Goal: Transaction & Acquisition: Purchase product/service

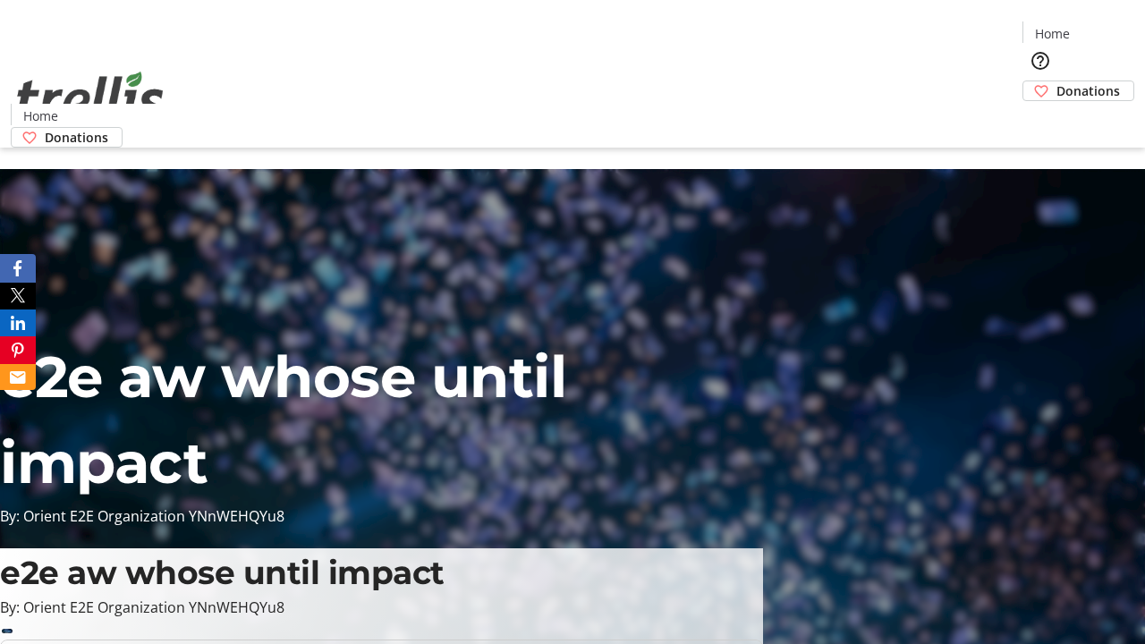
click at [1056, 81] on span "Donations" at bounding box center [1088, 90] width 64 height 19
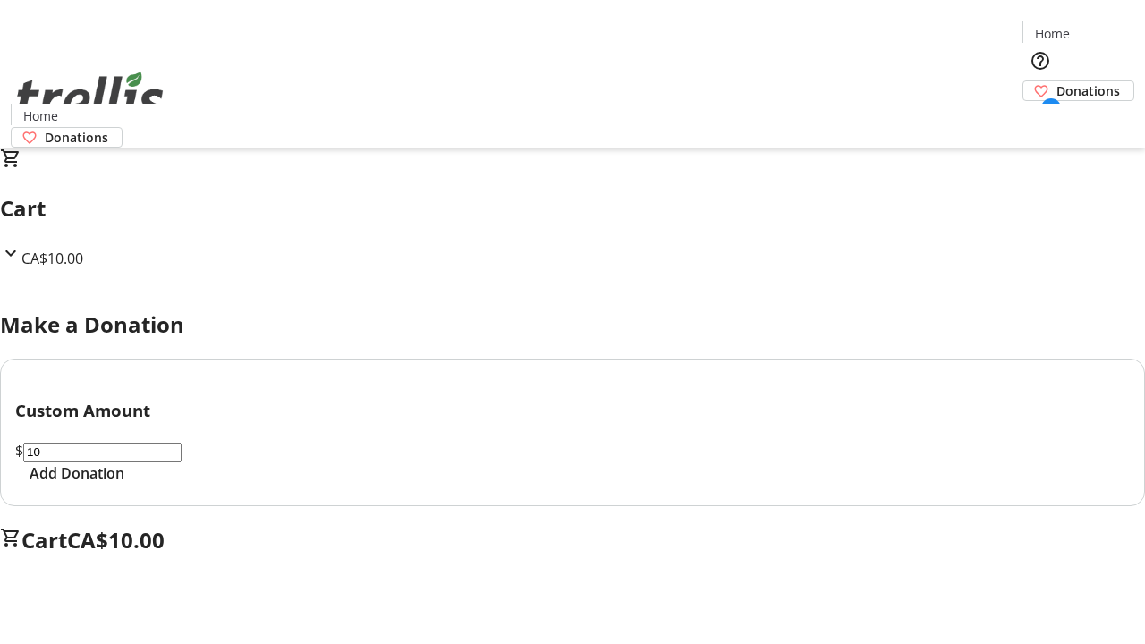
select select "CA"
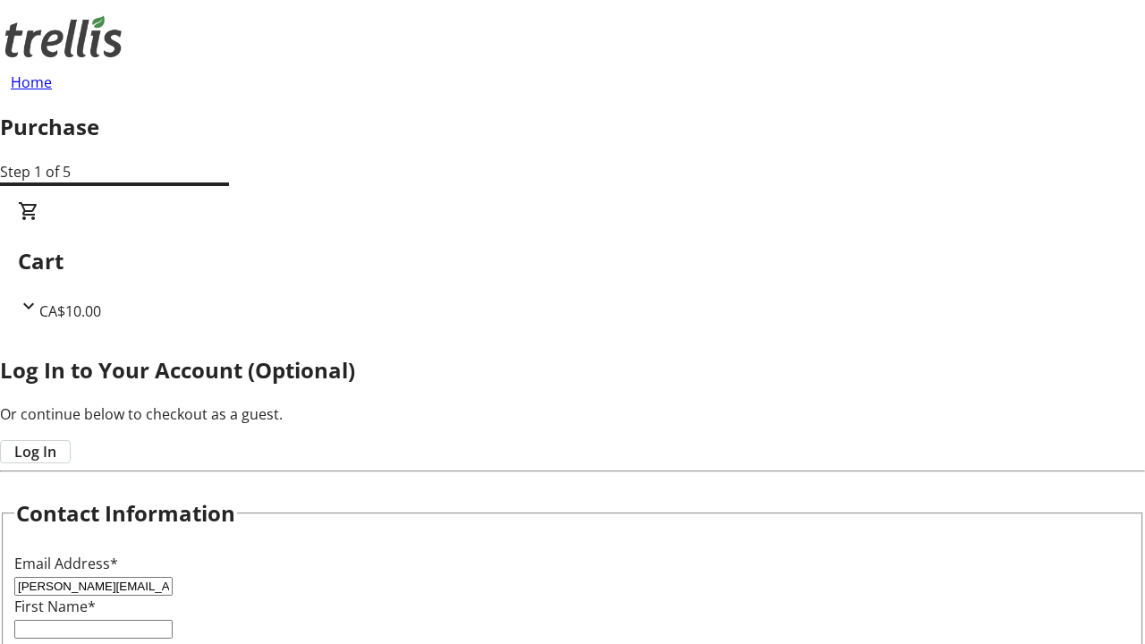
type input "[PERSON_NAME][EMAIL_ADDRESS][DOMAIN_NAME]"
type input "[PERSON_NAME]"
type input "[STREET_ADDRESS][PERSON_NAME]"
type input "Kelowna"
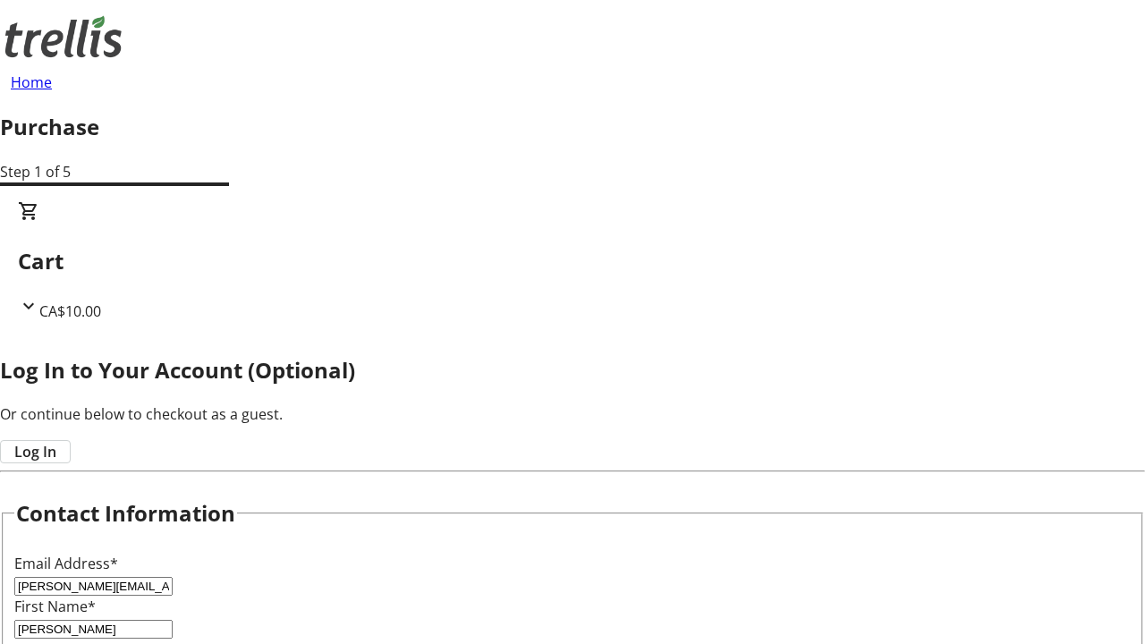
select select "BC"
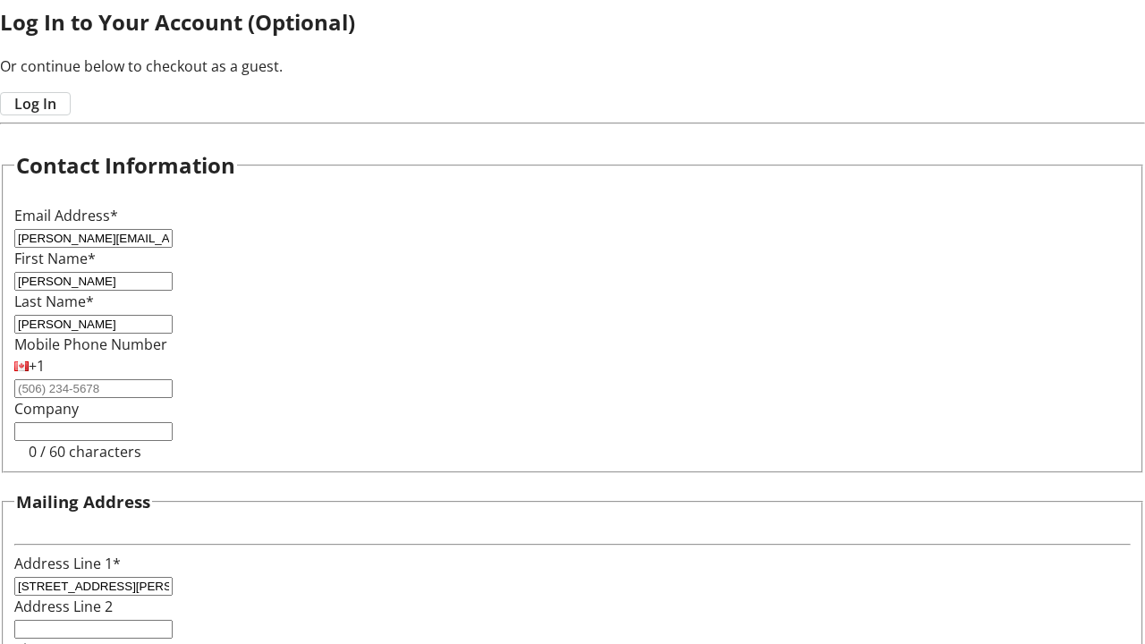
type input "Kelowna"
type input "V1Y 0C2"
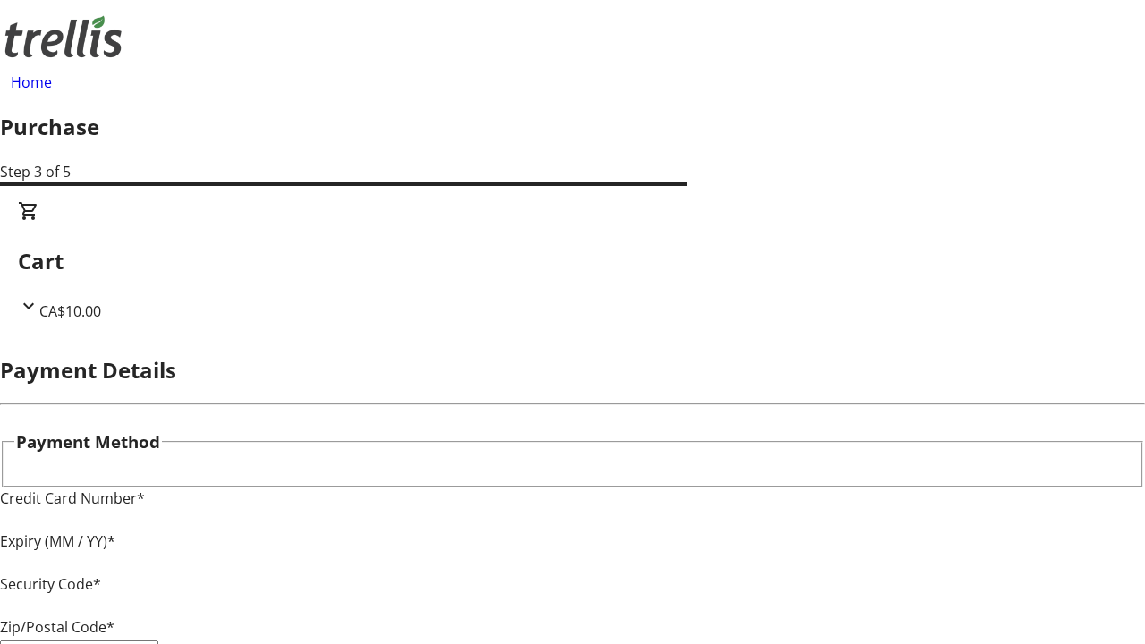
type input "V1Y 0C2"
